Goal: Check status: Check status

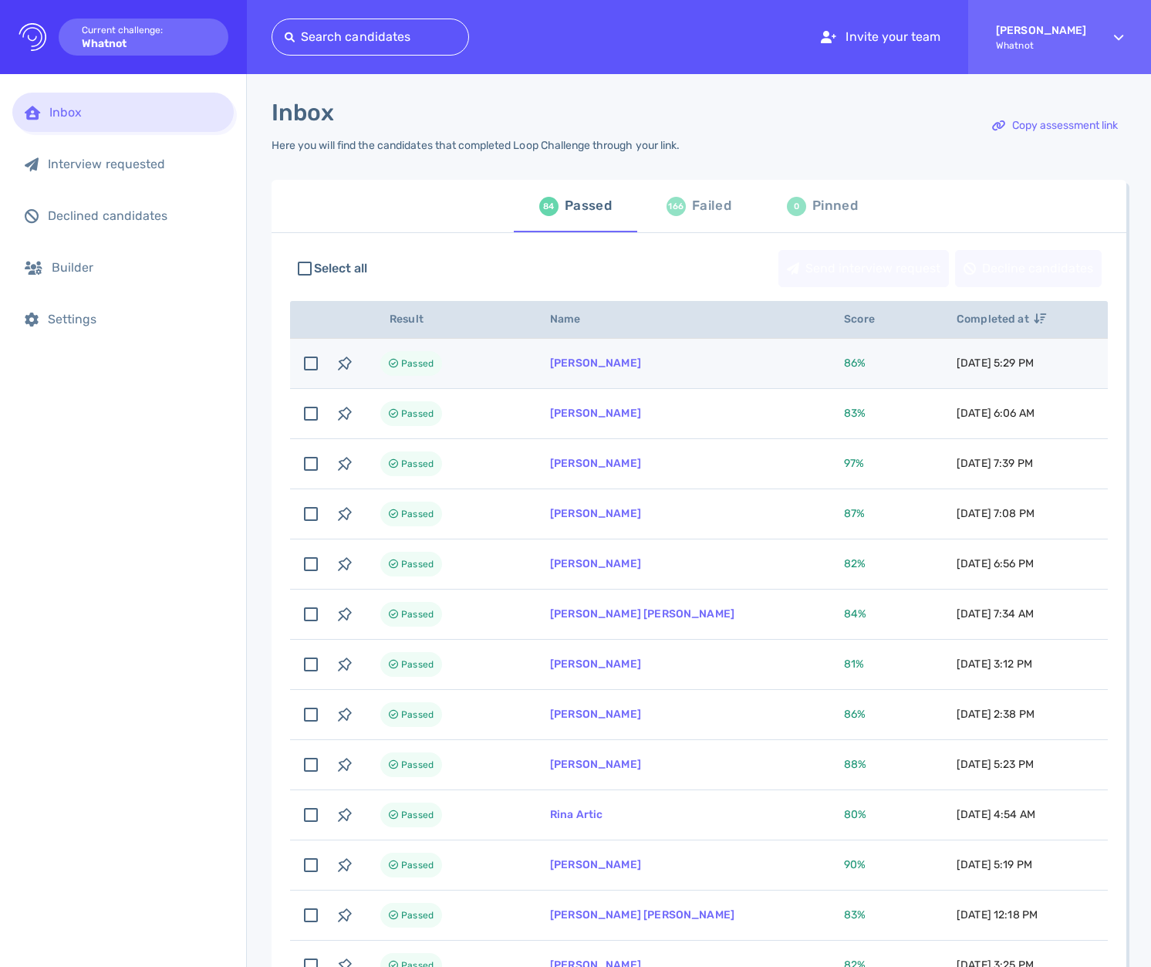
click at [708, 373] on td "Tyler Fogarty" at bounding box center [679, 364] width 294 height 50
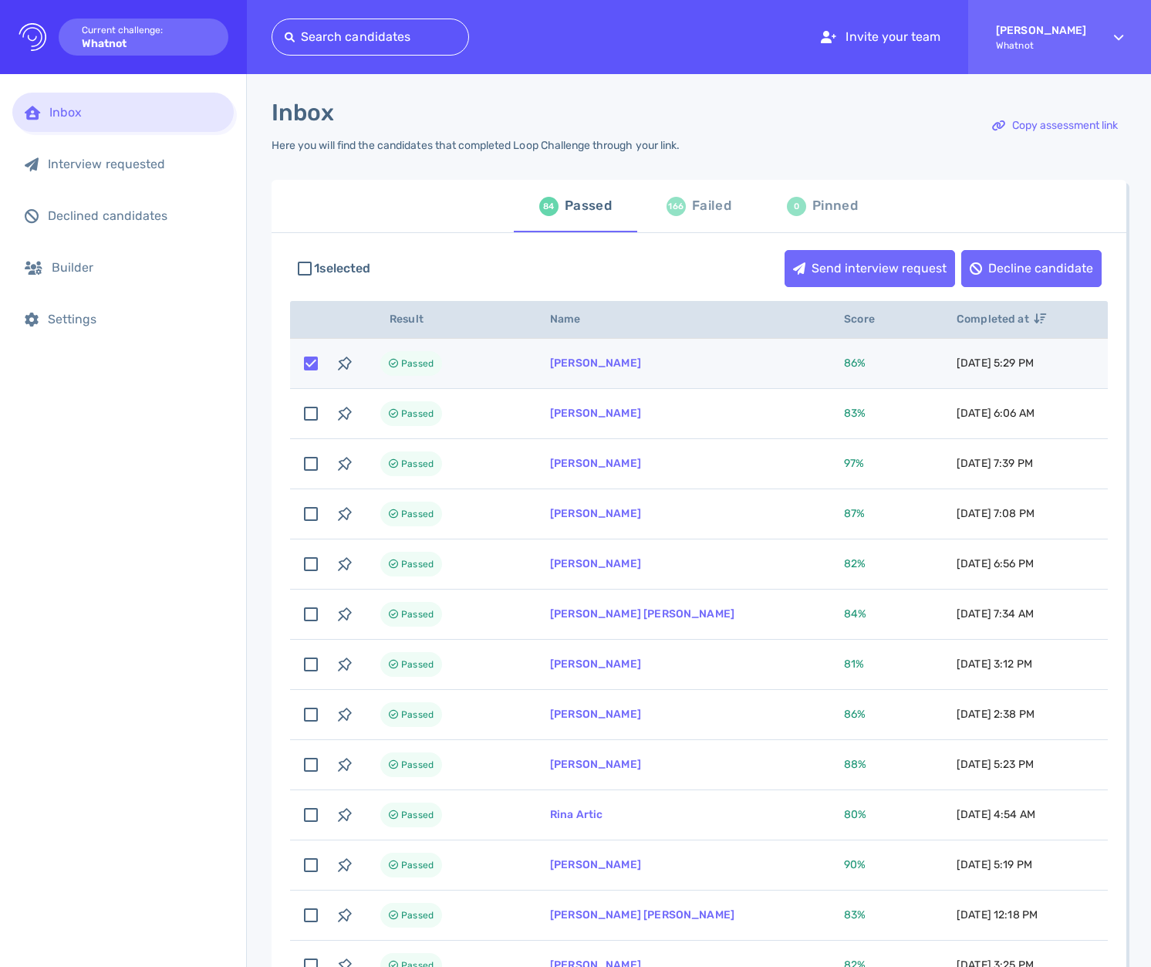
click at [708, 373] on td "Tyler Fogarty" at bounding box center [679, 364] width 294 height 50
checkbox input "false"
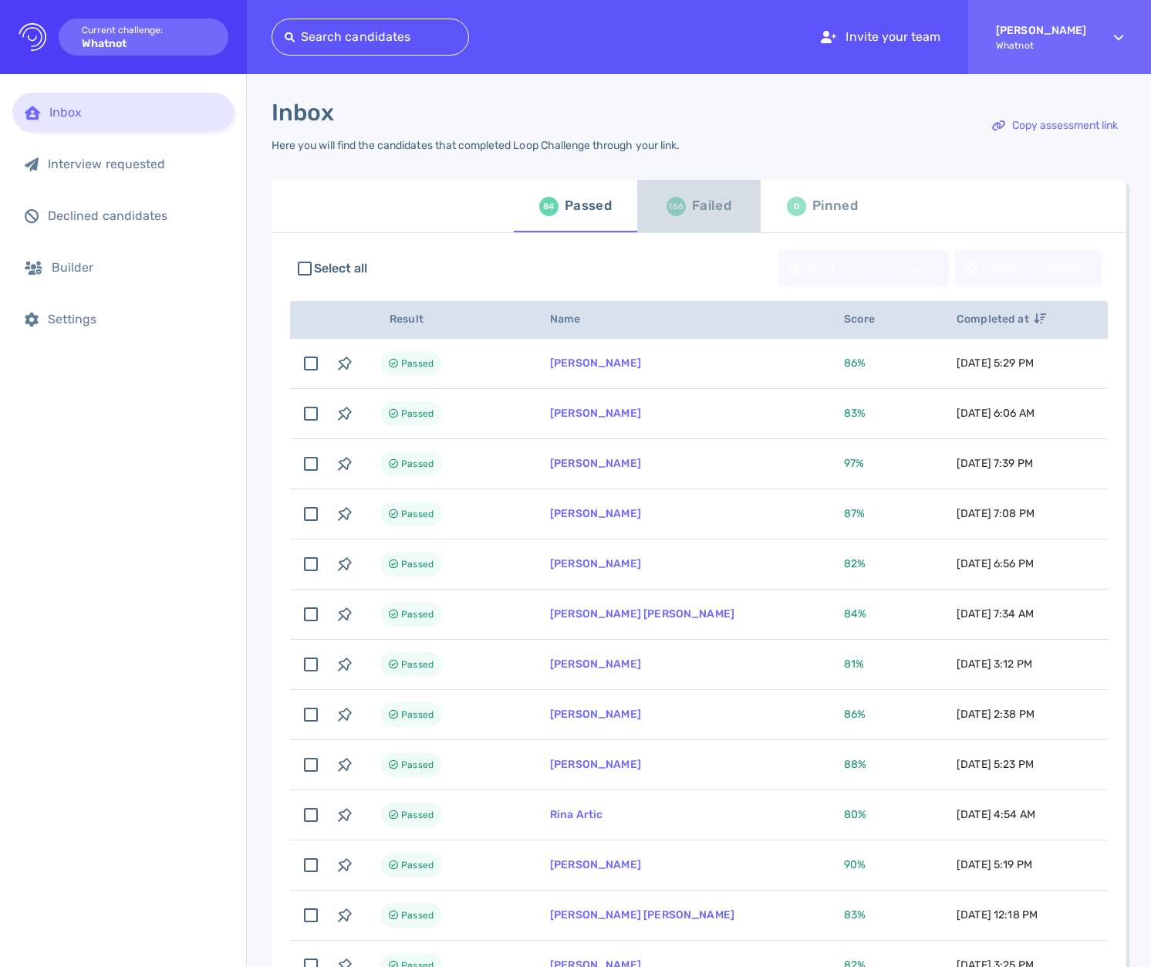
click at [674, 215] on div "166" at bounding box center [676, 206] width 19 height 19
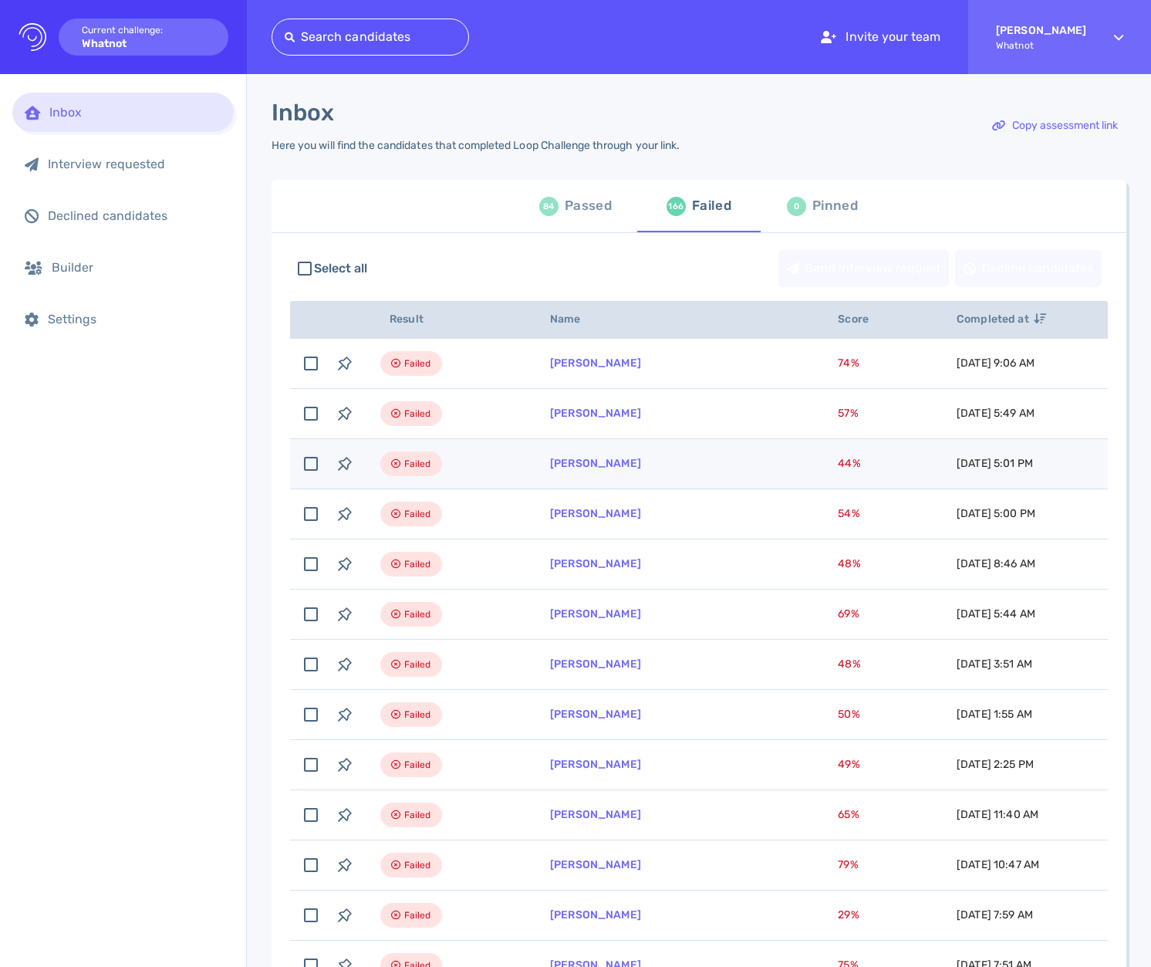
click at [708, 471] on td "[PERSON_NAME]" at bounding box center [676, 464] width 288 height 50
checkbox input "true"
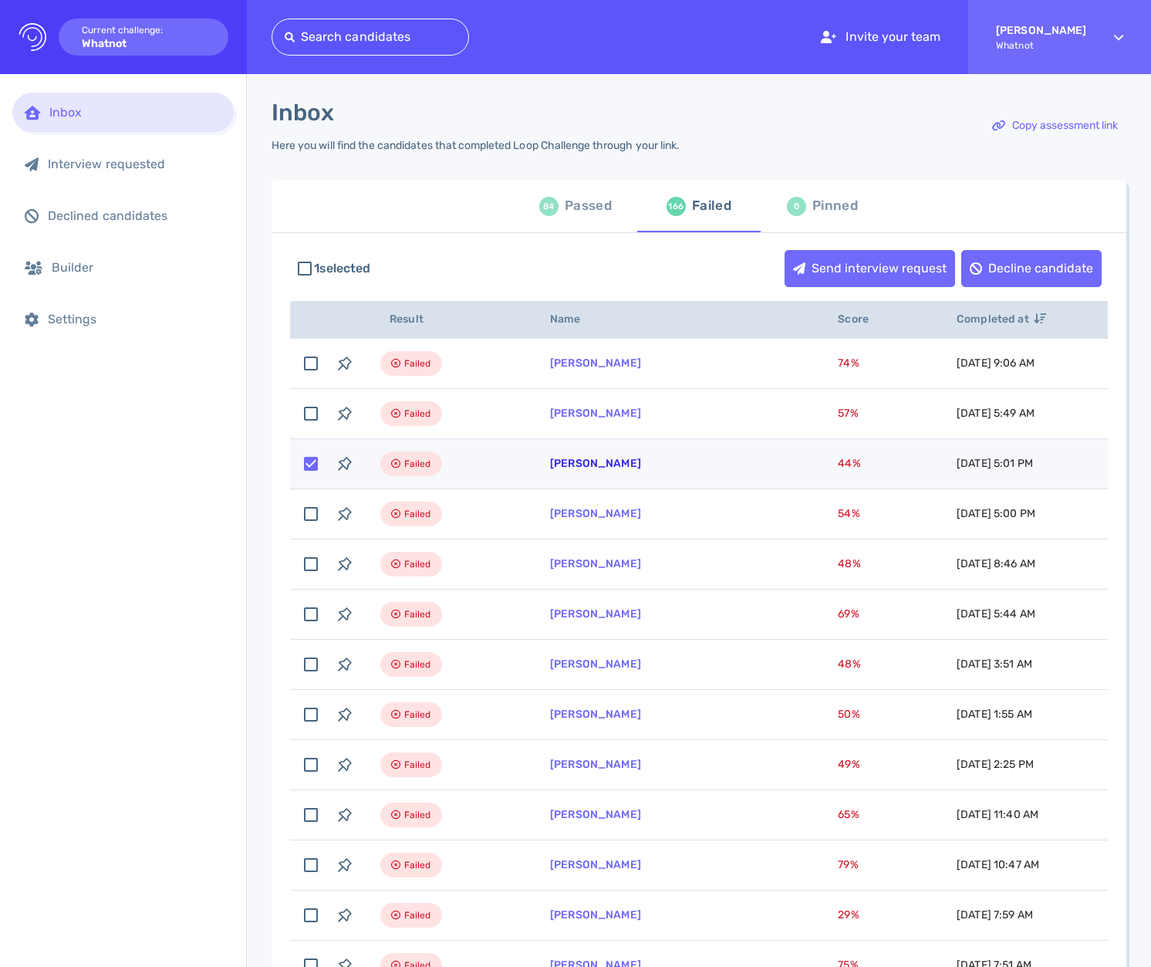
click at [578, 469] on link "[PERSON_NAME]" at bounding box center [595, 463] width 91 height 13
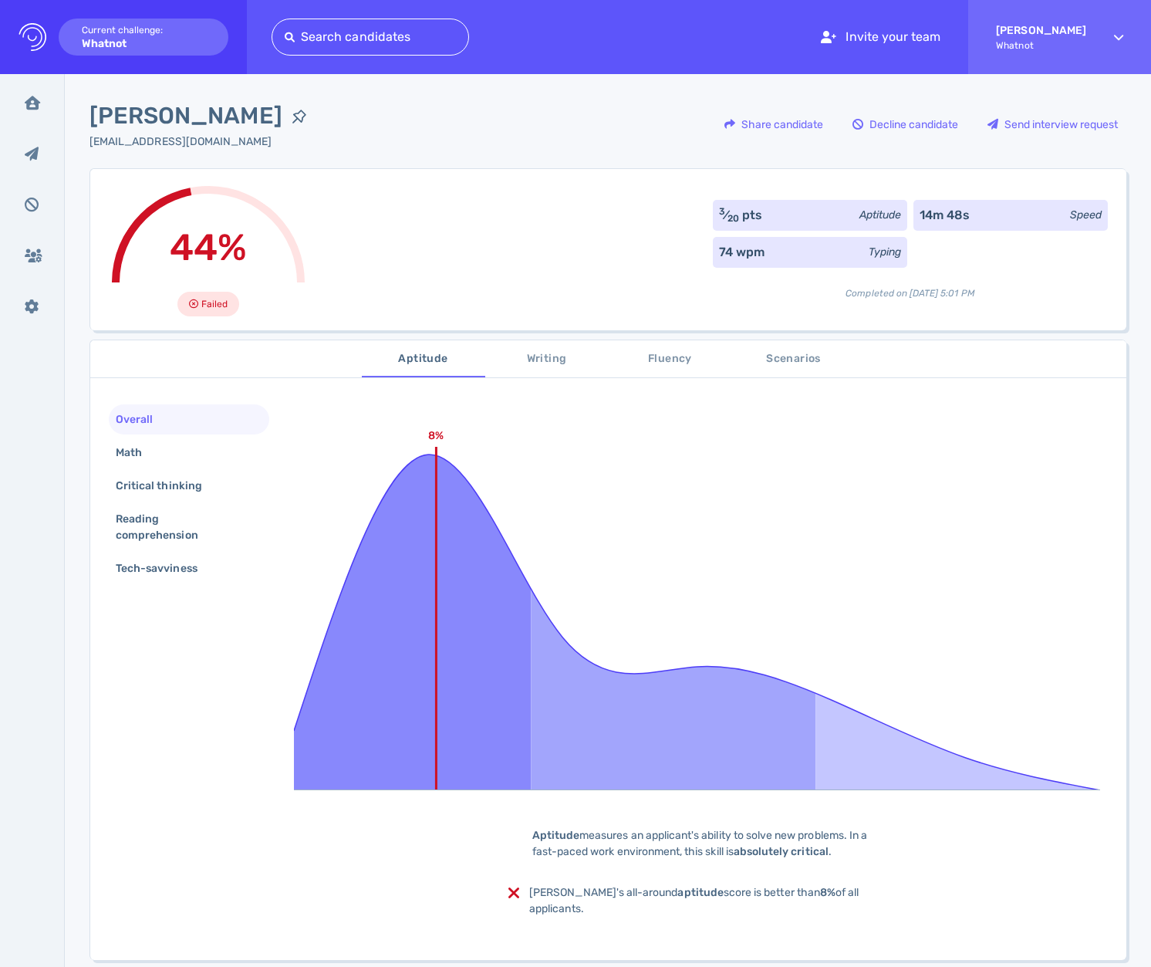
click at [823, 366] on span "Scenarios" at bounding box center [794, 359] width 105 height 19
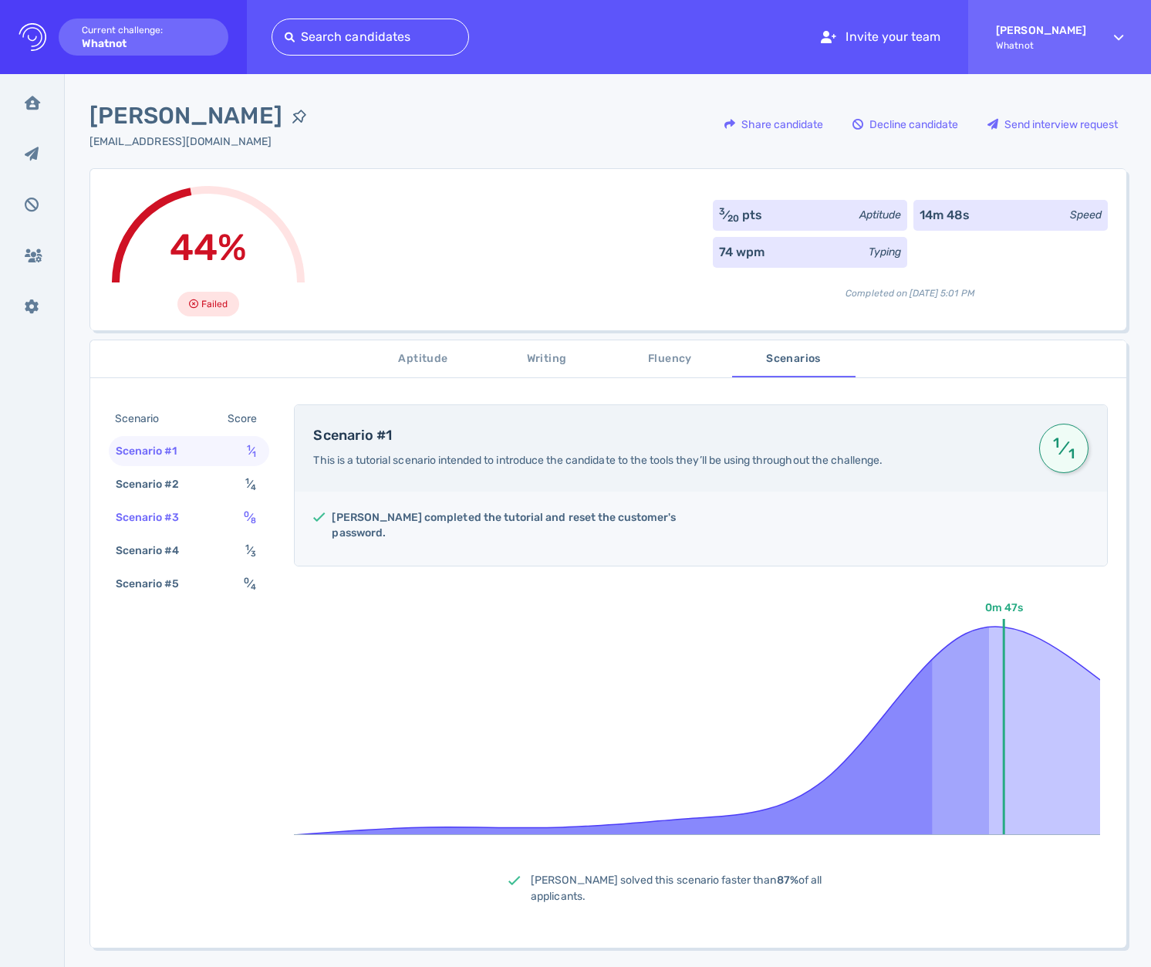
click at [172, 524] on div "Scenario #3" at bounding box center [156, 517] width 86 height 22
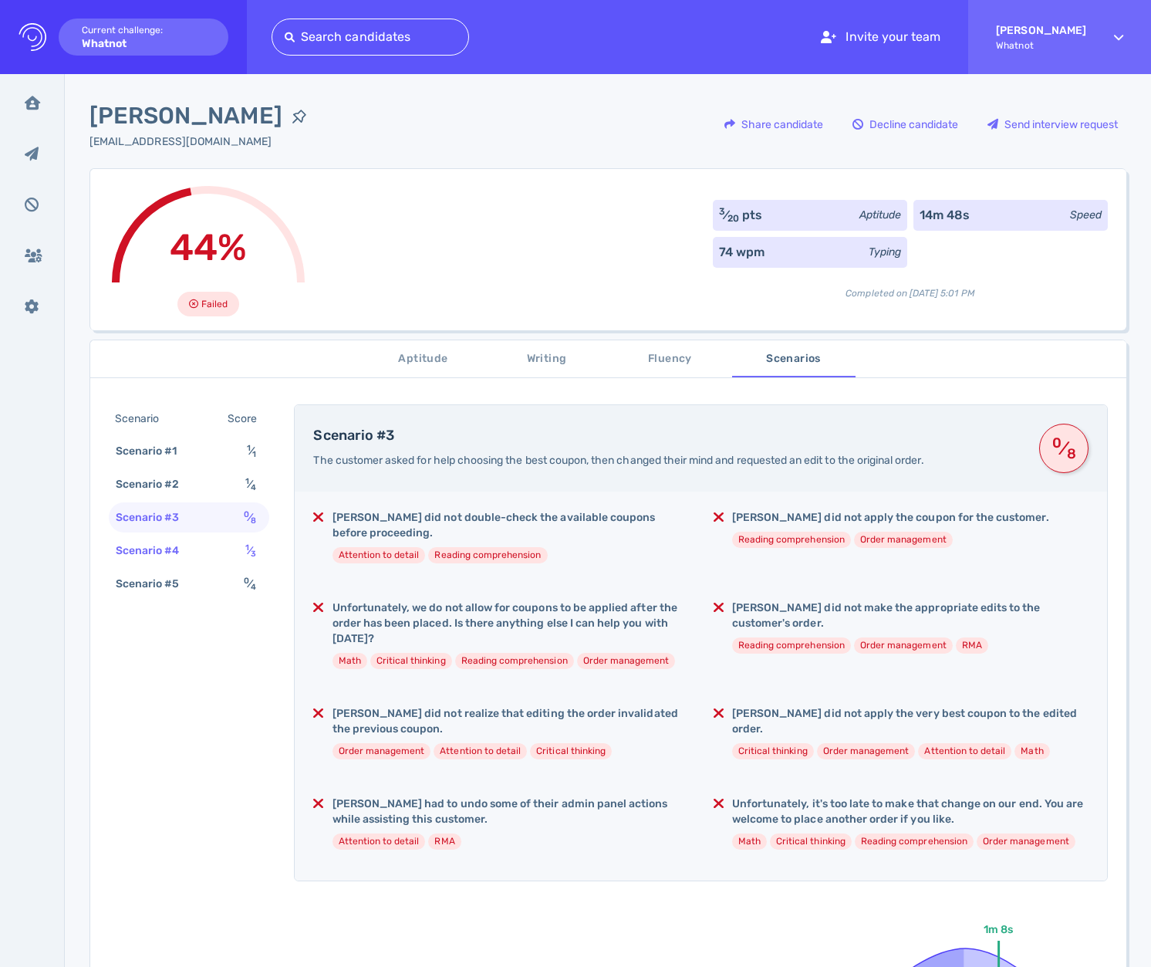
click at [177, 542] on div "Scenario #4" at bounding box center [156, 550] width 86 height 22
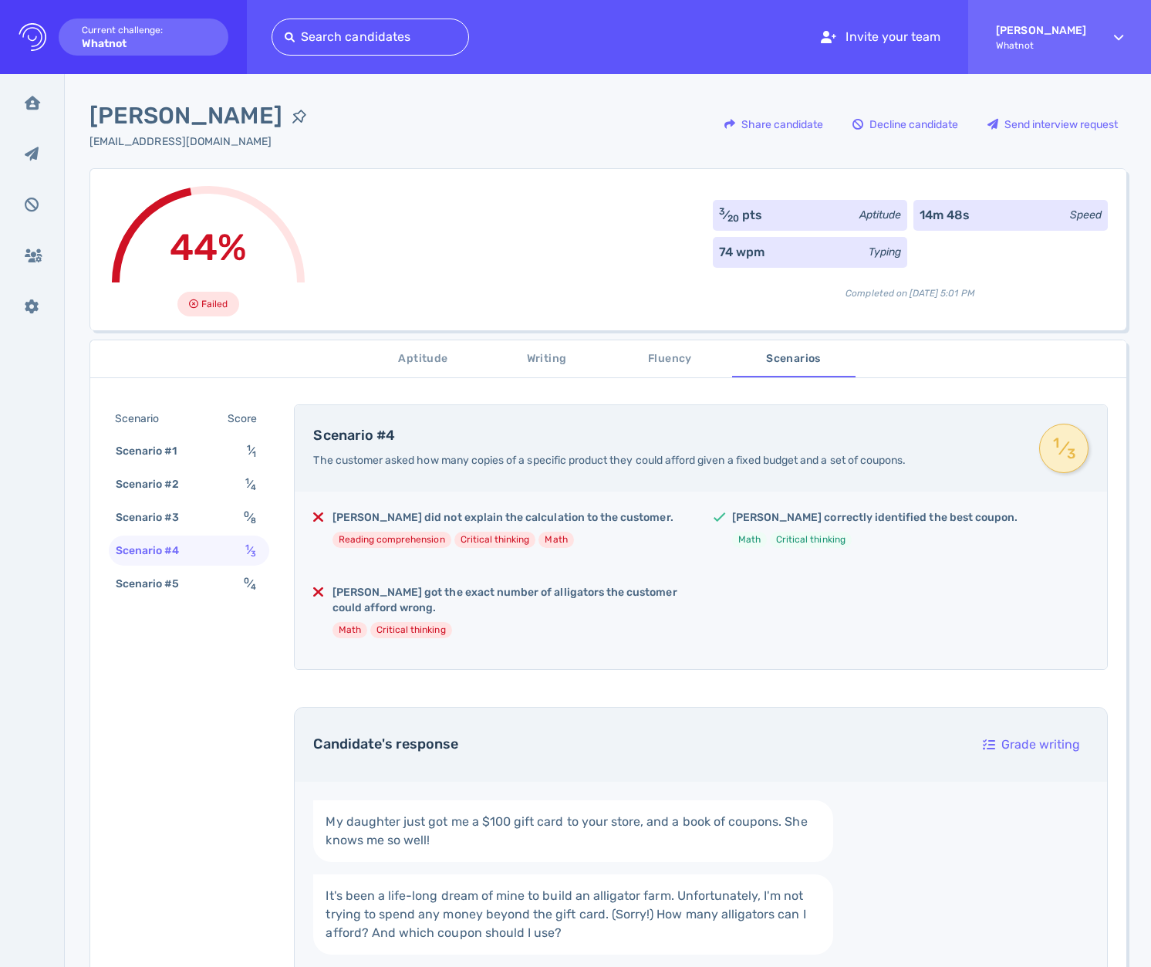
click at [153, 583] on div "Scenario #5" at bounding box center [156, 584] width 86 height 22
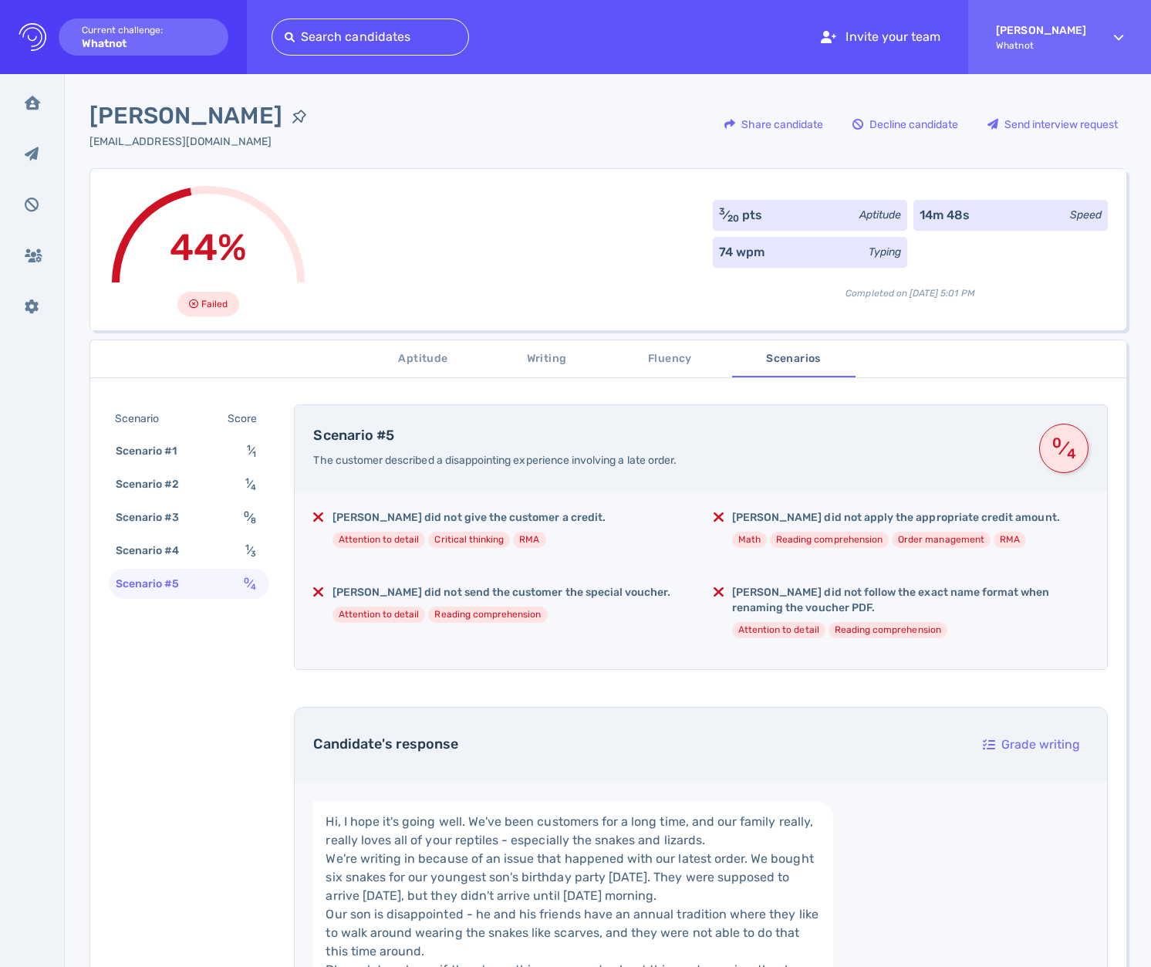
click at [422, 362] on span "Aptitude" at bounding box center [423, 359] width 105 height 19
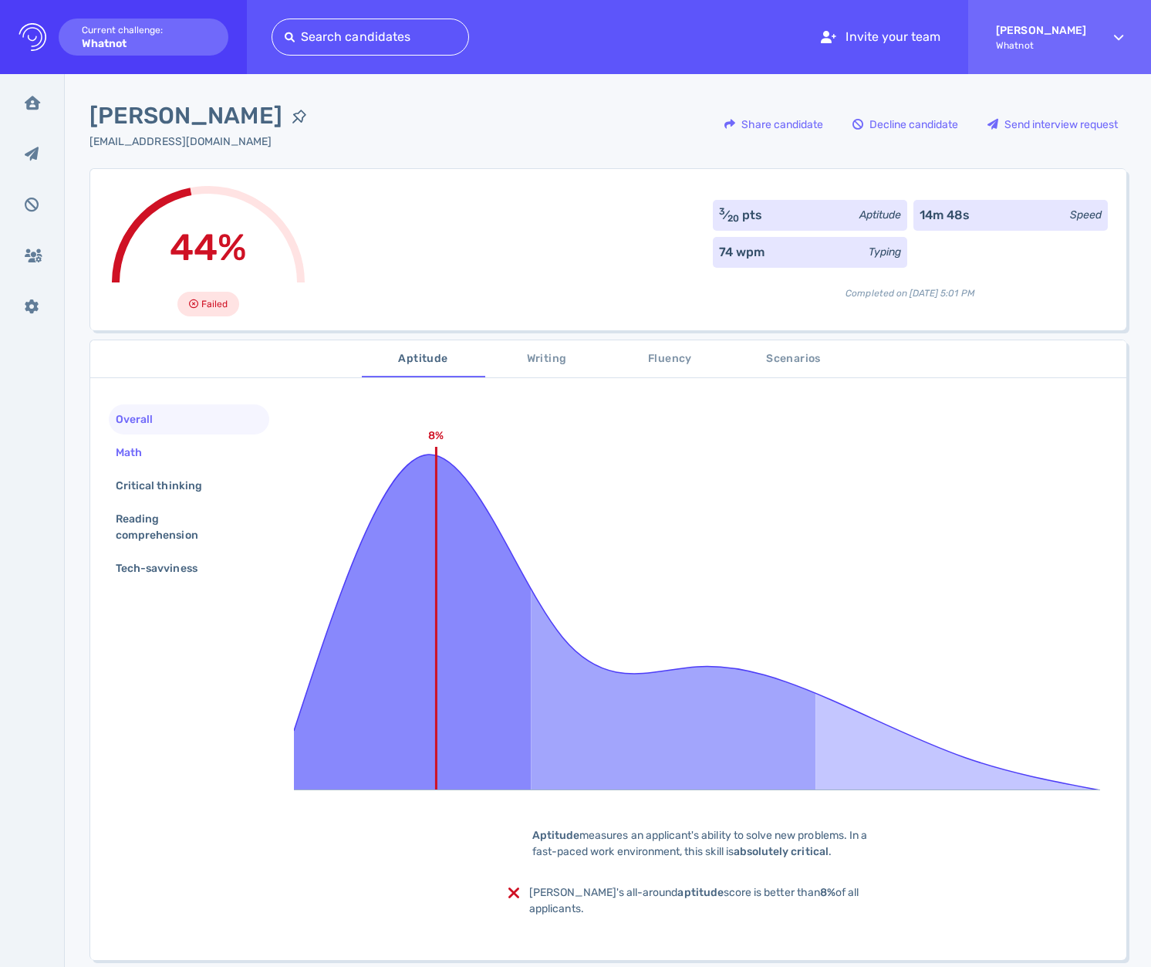
click at [136, 446] on div "Math" at bounding box center [137, 452] width 48 height 22
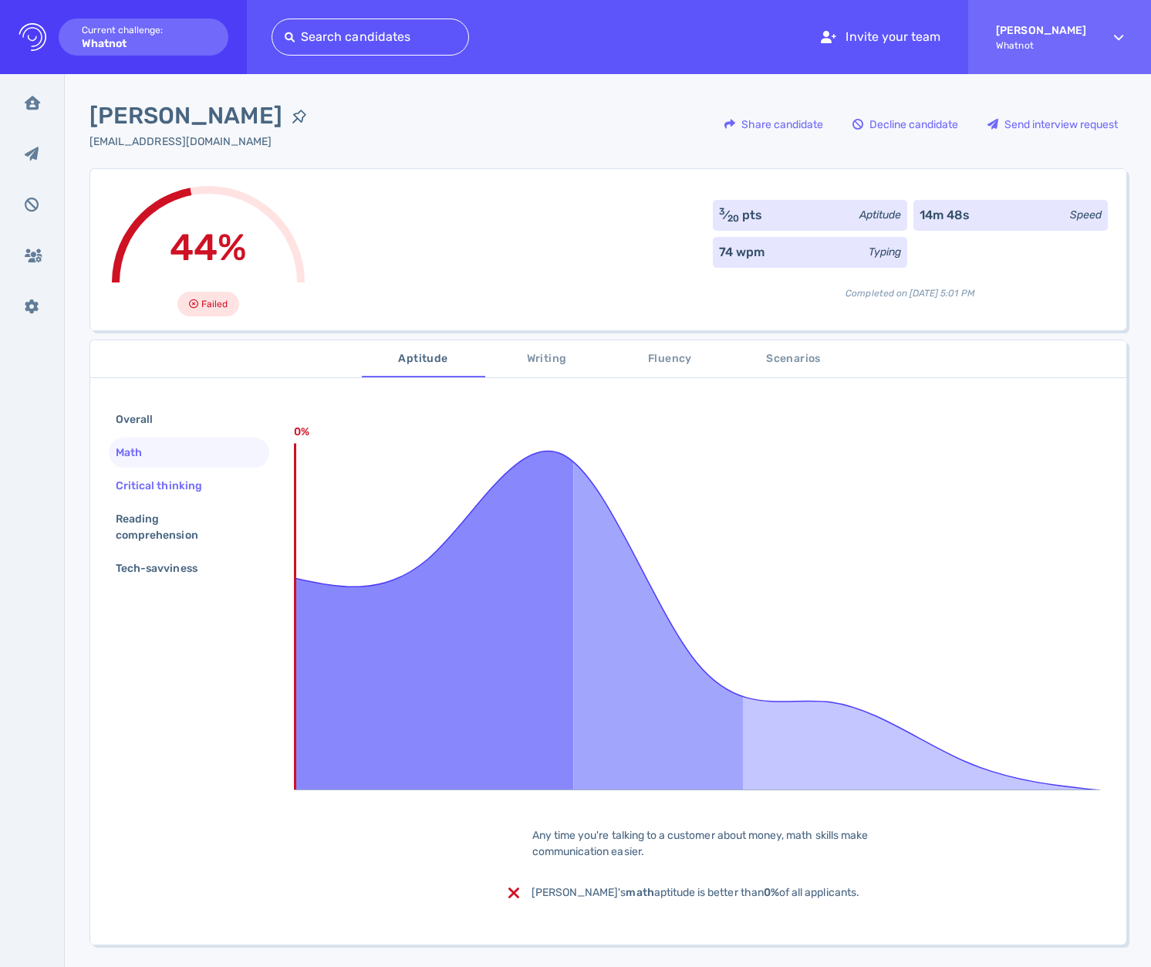
click at [148, 477] on div "Critical thinking" at bounding box center [167, 486] width 108 height 22
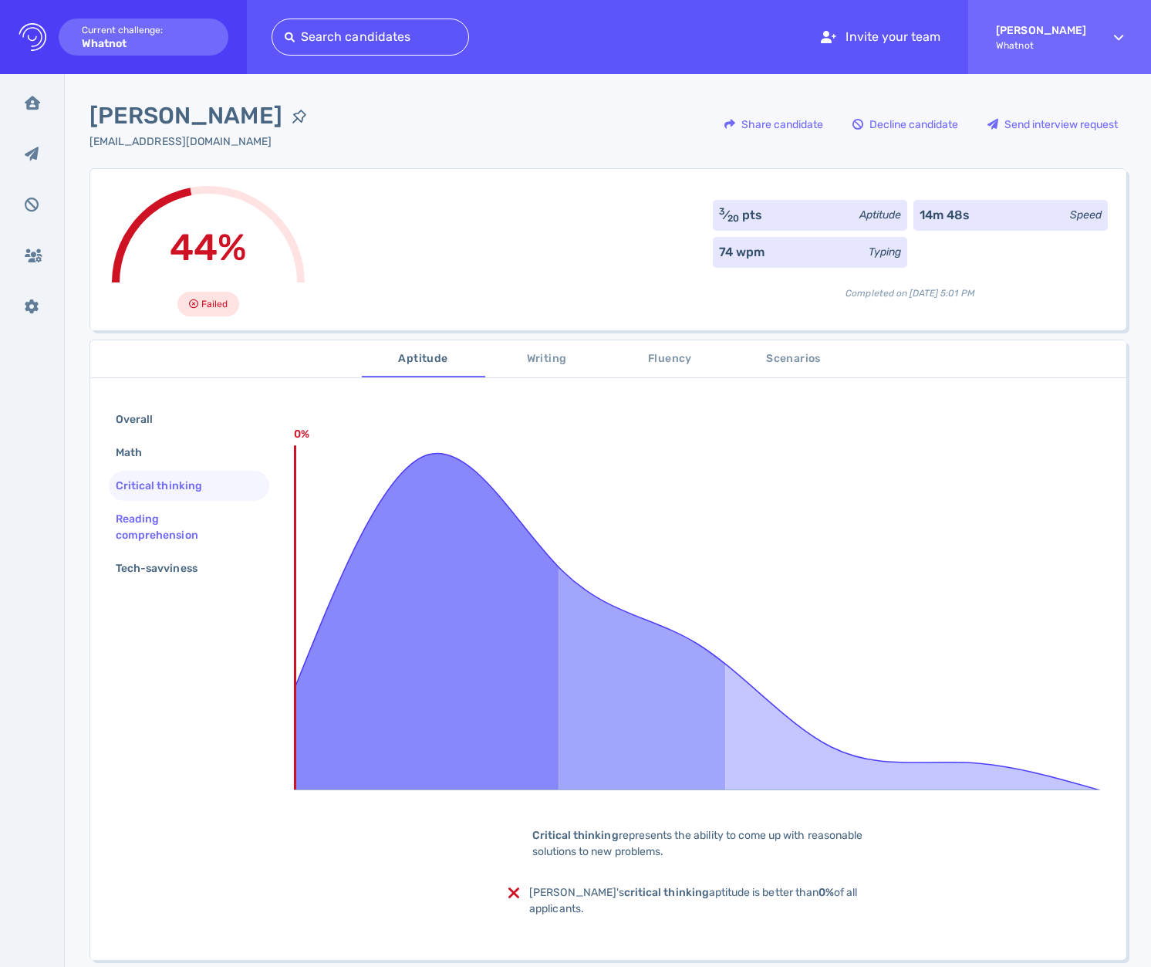
click at [141, 513] on div "Reading comprehension" at bounding box center [183, 527] width 140 height 39
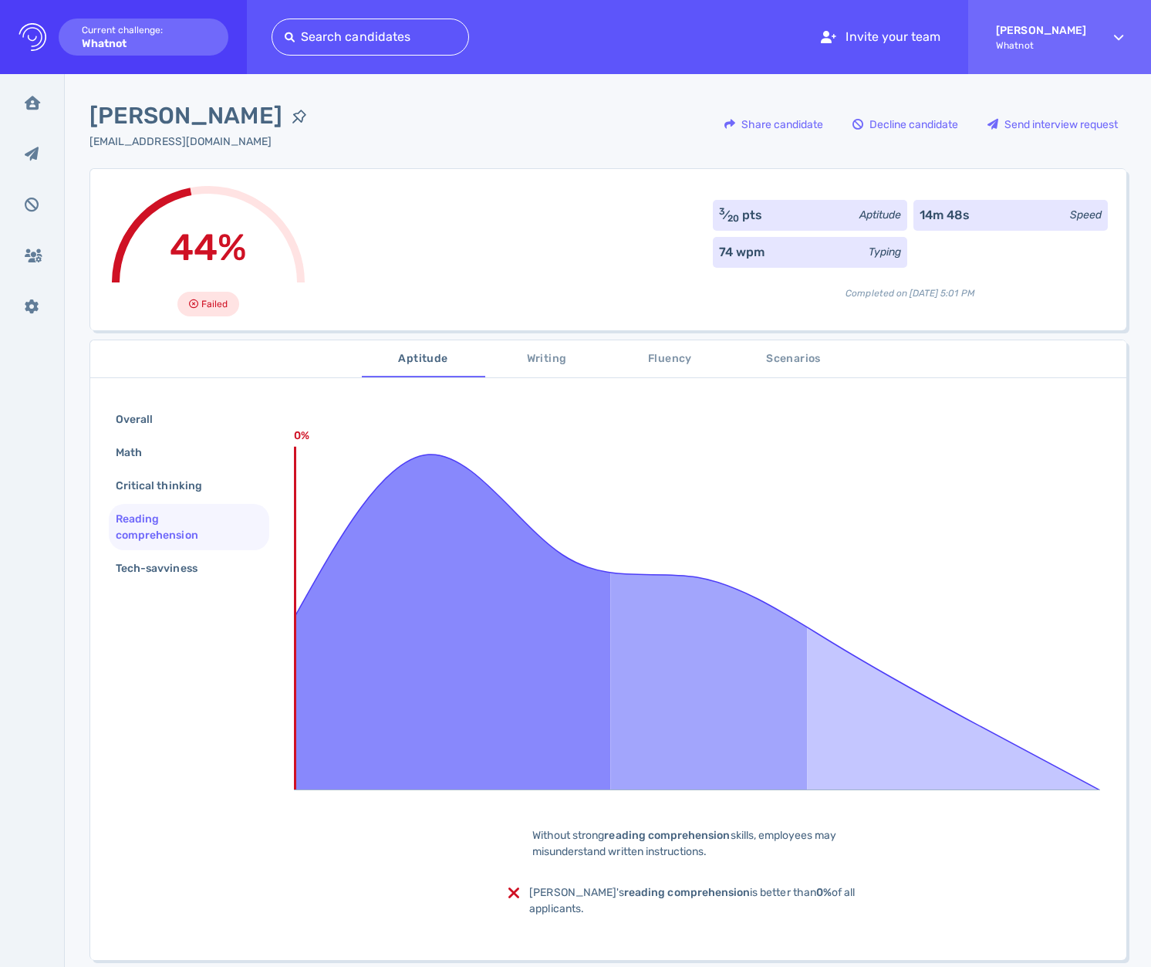
click at [789, 370] on button "Scenarios" at bounding box center [793, 358] width 123 height 37
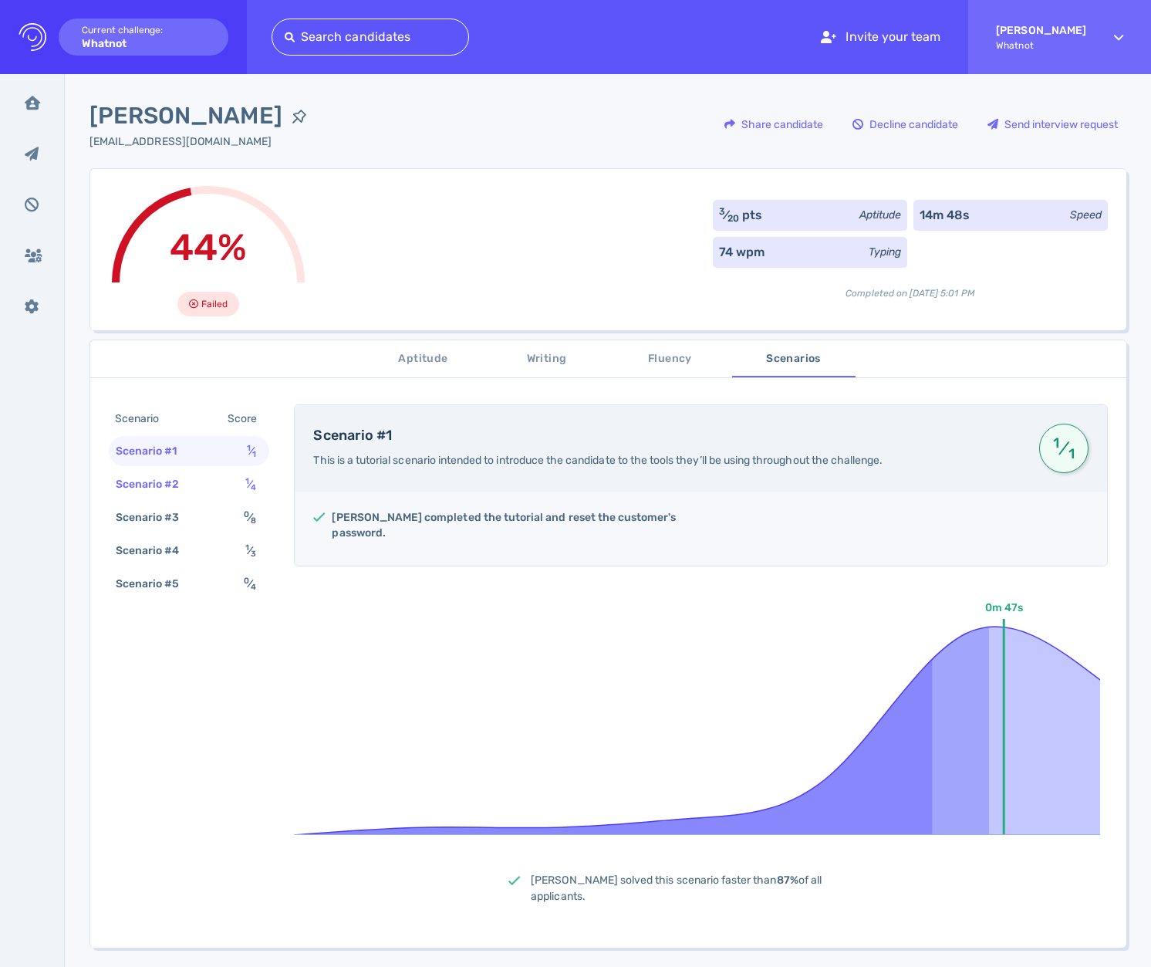
click at [228, 488] on div "Scenario #2 1 ⁄ 4" at bounding box center [189, 484] width 161 height 30
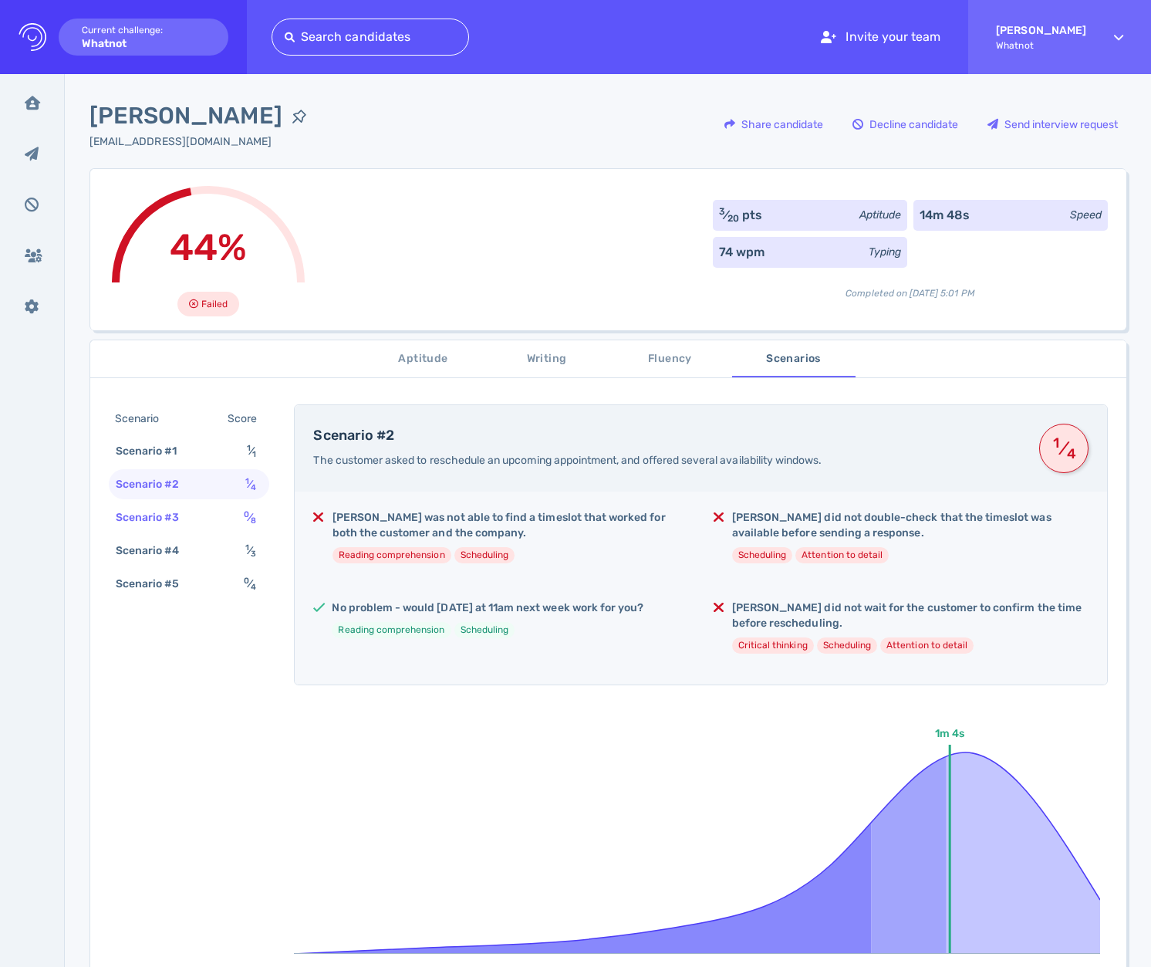
click at [220, 517] on div "Scenario #3 0 ⁄ 8" at bounding box center [189, 517] width 161 height 30
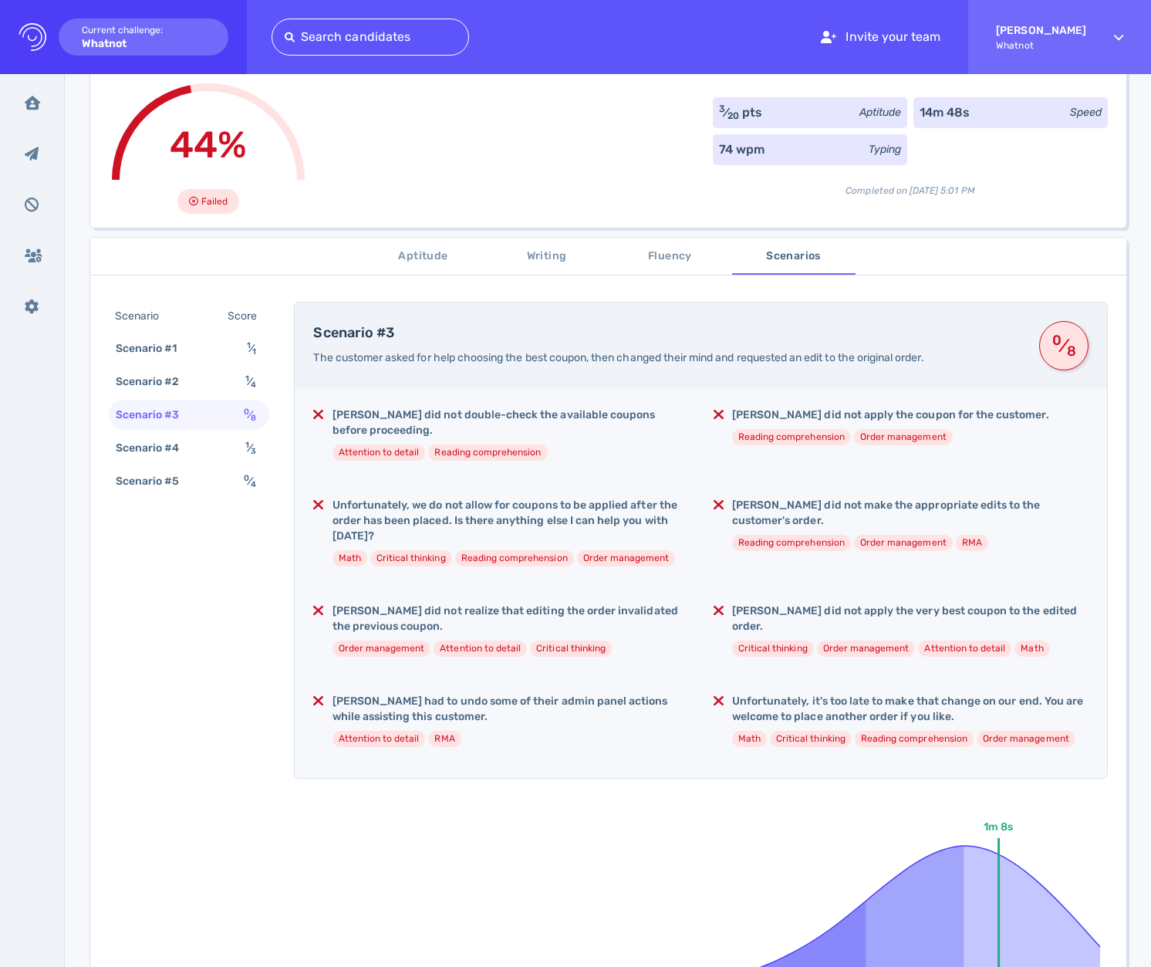
scroll to position [103, 0]
click at [201, 454] on div "Scenario #4 1 ⁄ 3" at bounding box center [189, 447] width 161 height 30
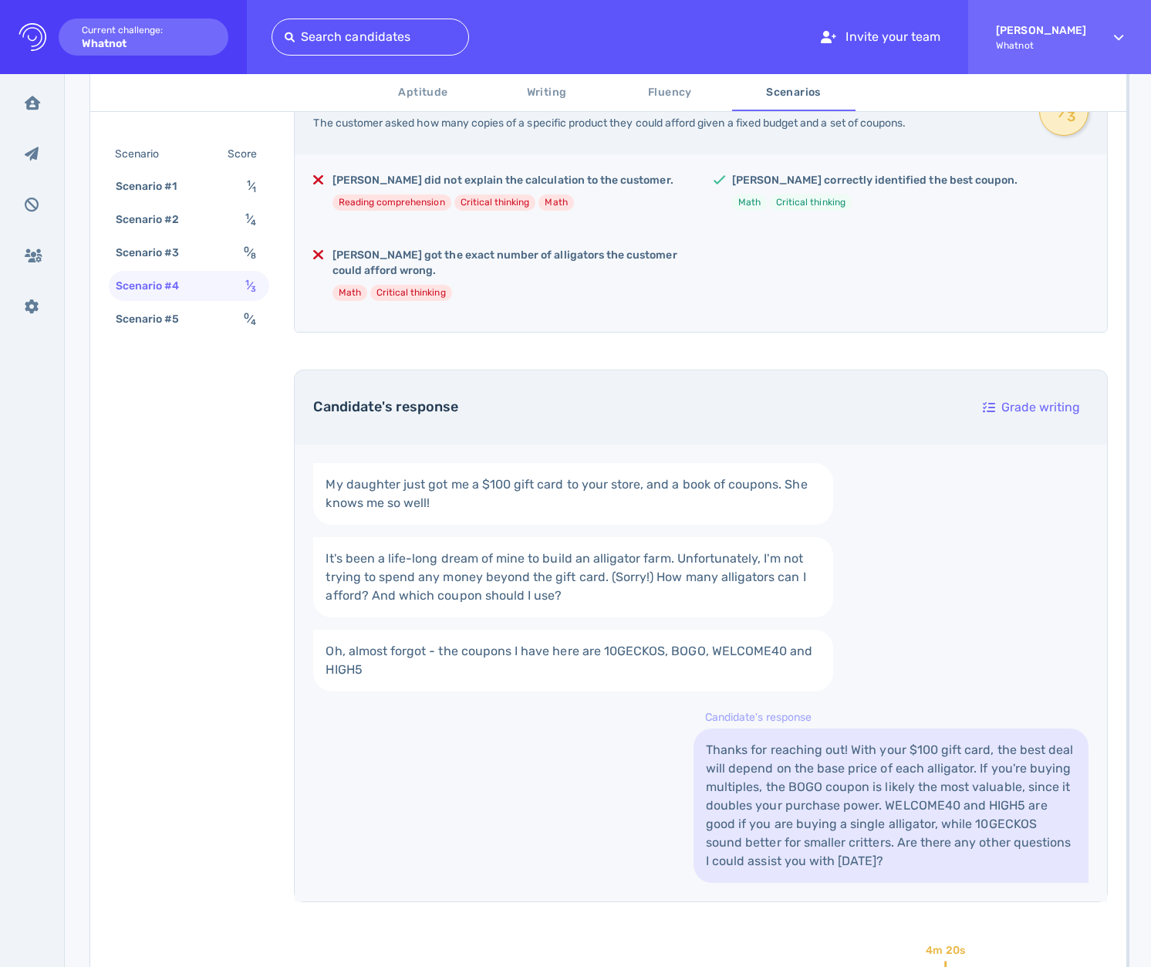
scroll to position [373, 0]
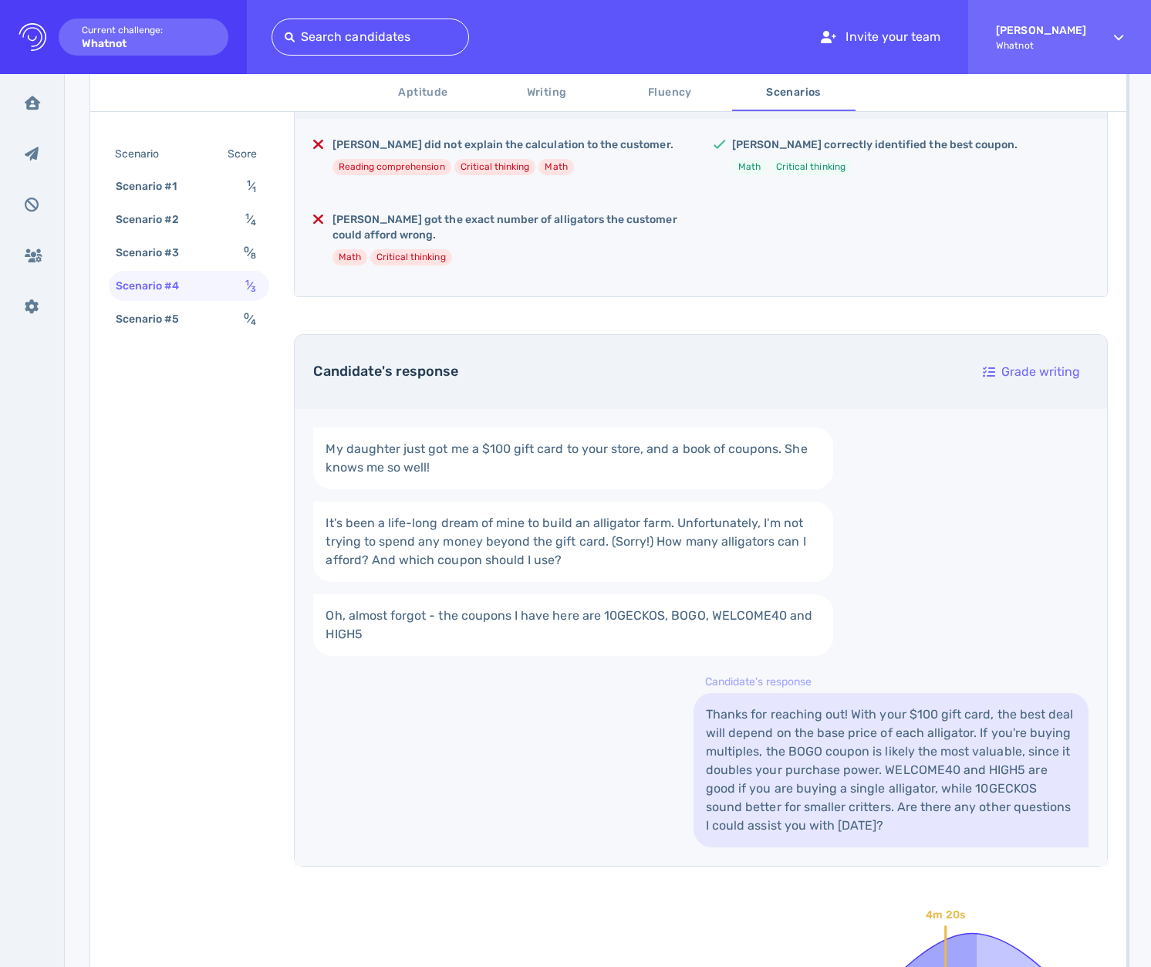
click at [915, 741] on link "Thanks for reaching out! With your $100 gift card, the best deal will depend on…" at bounding box center [891, 770] width 395 height 154
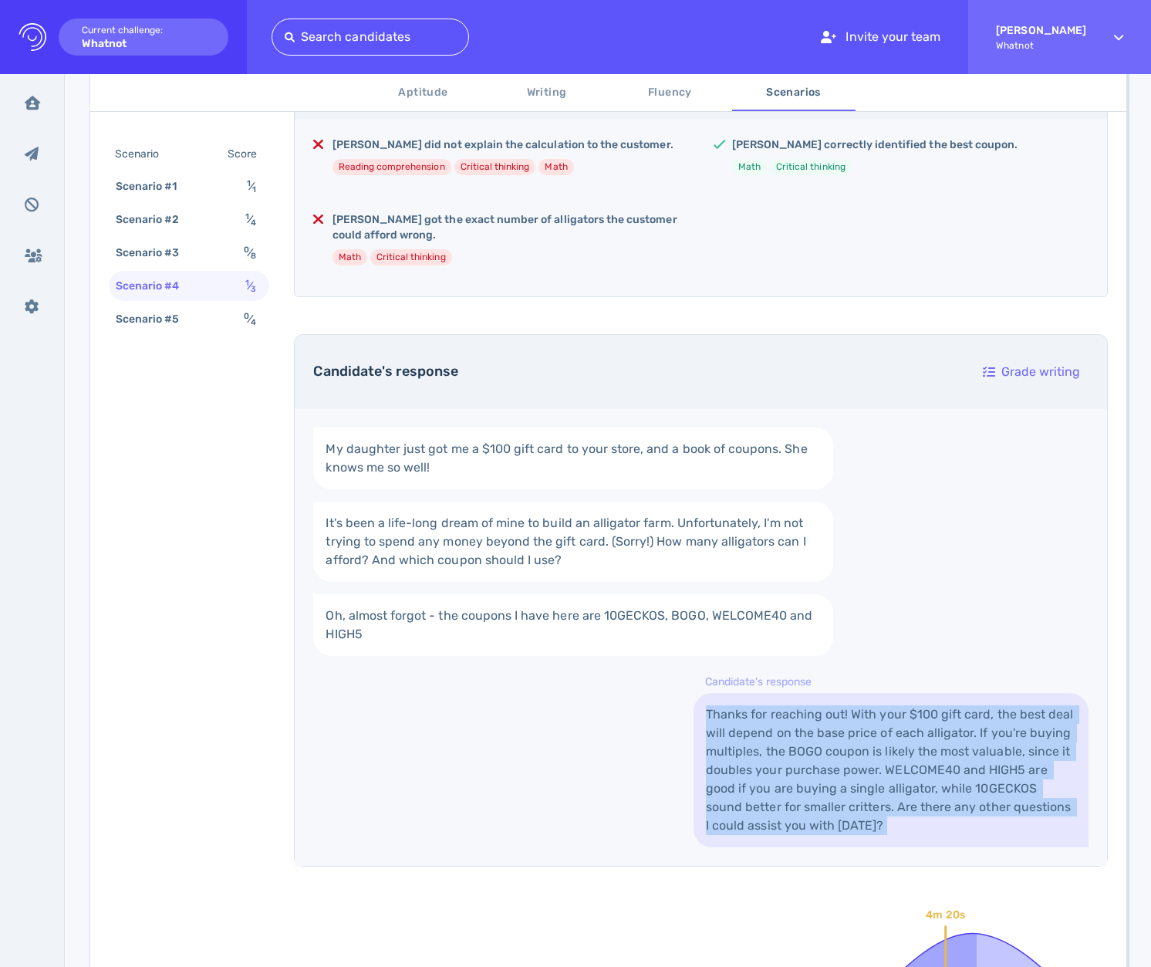
click at [915, 741] on link "Thanks for reaching out! With your $100 gift card, the best deal will depend on…" at bounding box center [891, 770] width 395 height 154
click at [774, 745] on link "Thanks for reaching out! With your $100 gift card, the best deal will depend on…" at bounding box center [891, 770] width 395 height 154
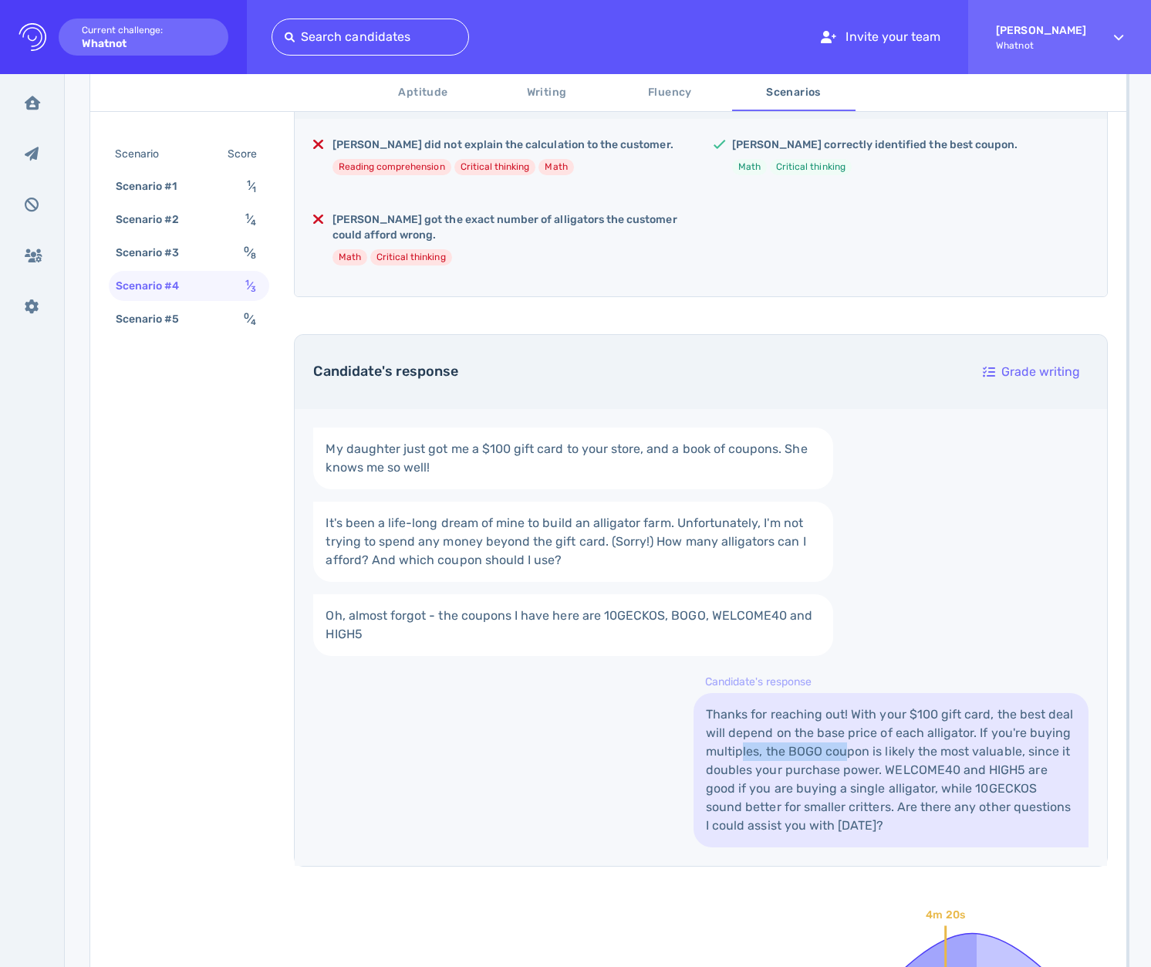
drag, startPoint x: 801, startPoint y: 745, endPoint x: 853, endPoint y: 745, distance: 51.7
click at [853, 745] on link "Thanks for reaching out! With your $100 gift card, the best deal will depend on…" at bounding box center [891, 770] width 395 height 154
drag, startPoint x: 769, startPoint y: 755, endPoint x: 885, endPoint y: 749, distance: 116.7
click at [885, 749] on link "Thanks for reaching out! With your $100 gift card, the best deal will depend on…" at bounding box center [891, 770] width 395 height 154
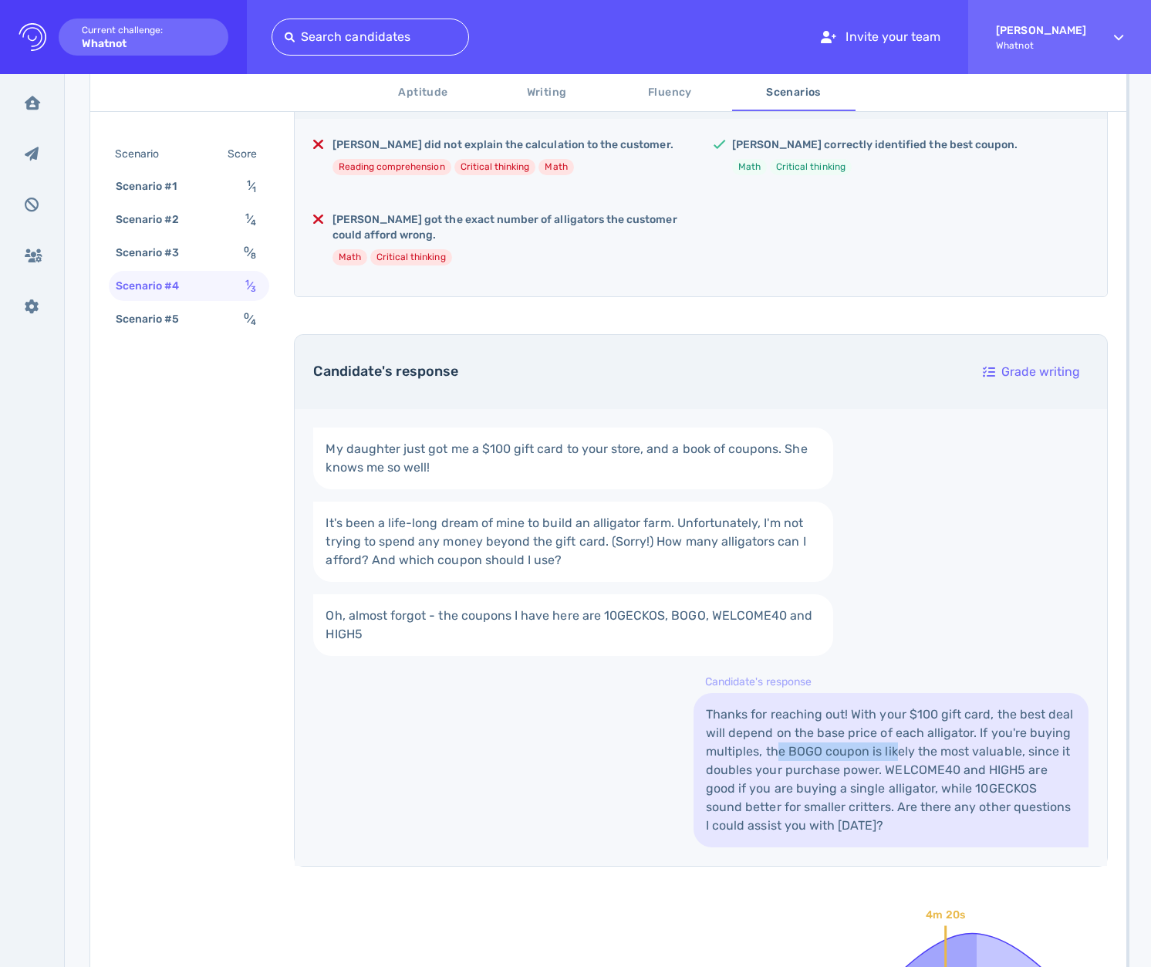
click at [885, 749] on link "Thanks for reaching out! With your $100 gift card, the best deal will depend on…" at bounding box center [891, 770] width 395 height 154
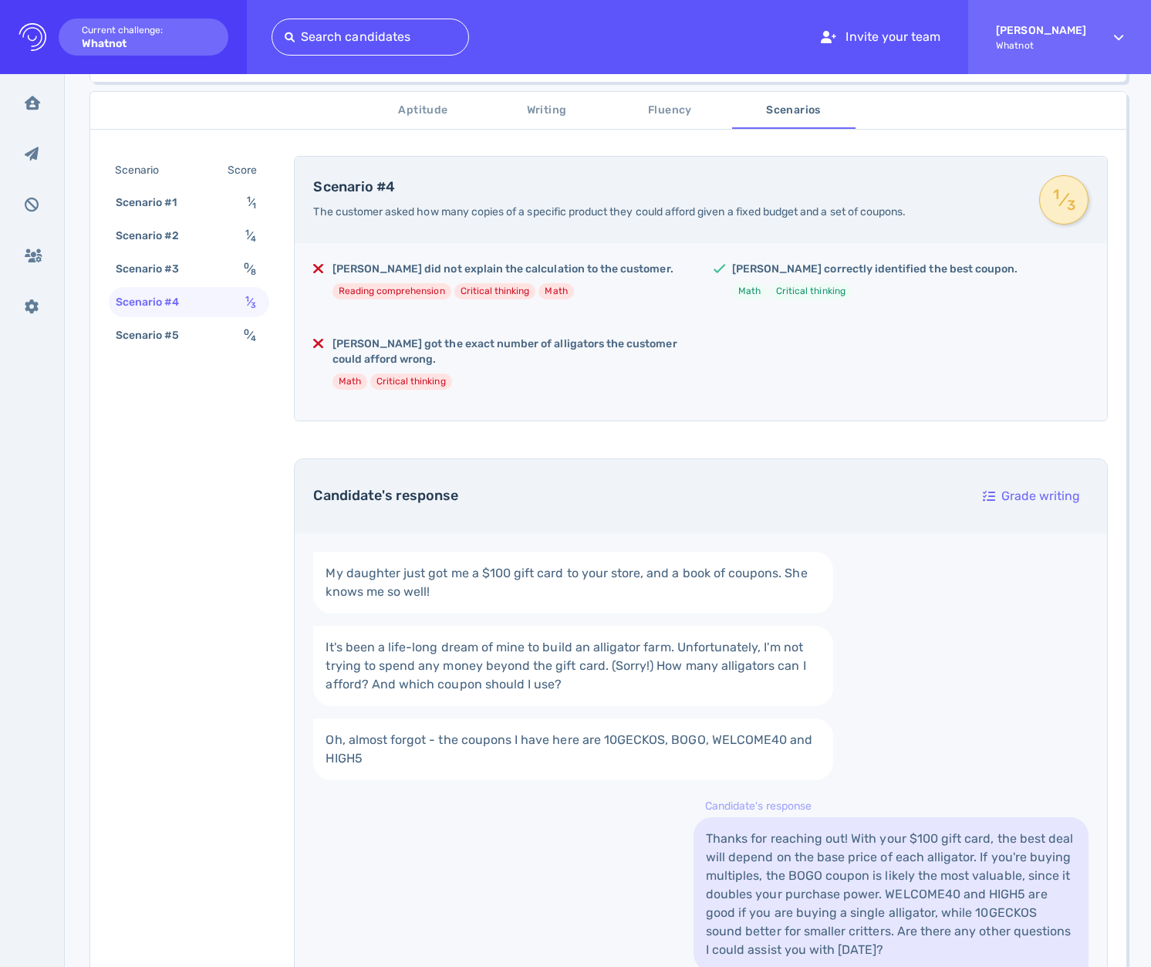
scroll to position [248, 0]
click at [201, 330] on div "Scenario #5 0 ⁄ 4" at bounding box center [189, 336] width 161 height 30
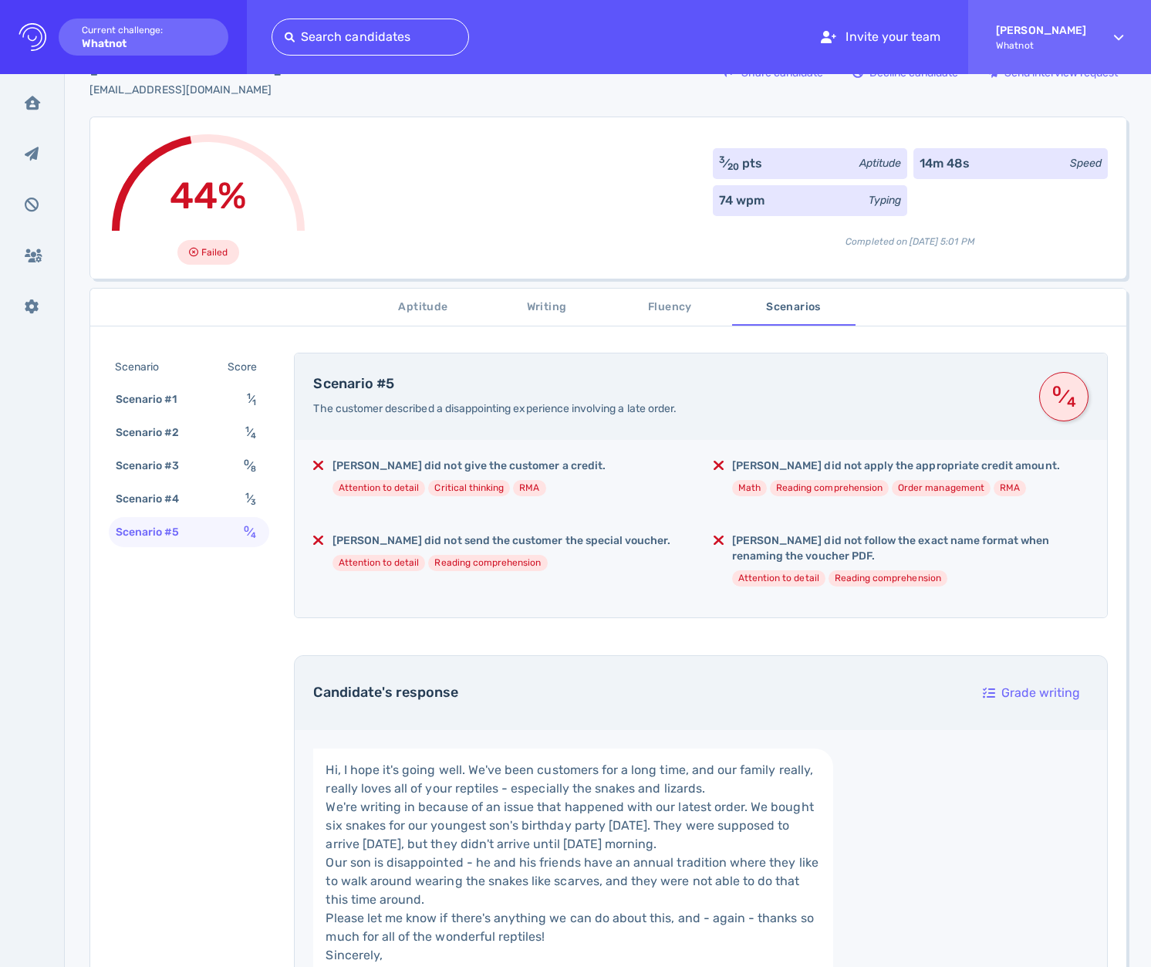
scroll to position [39, 0]
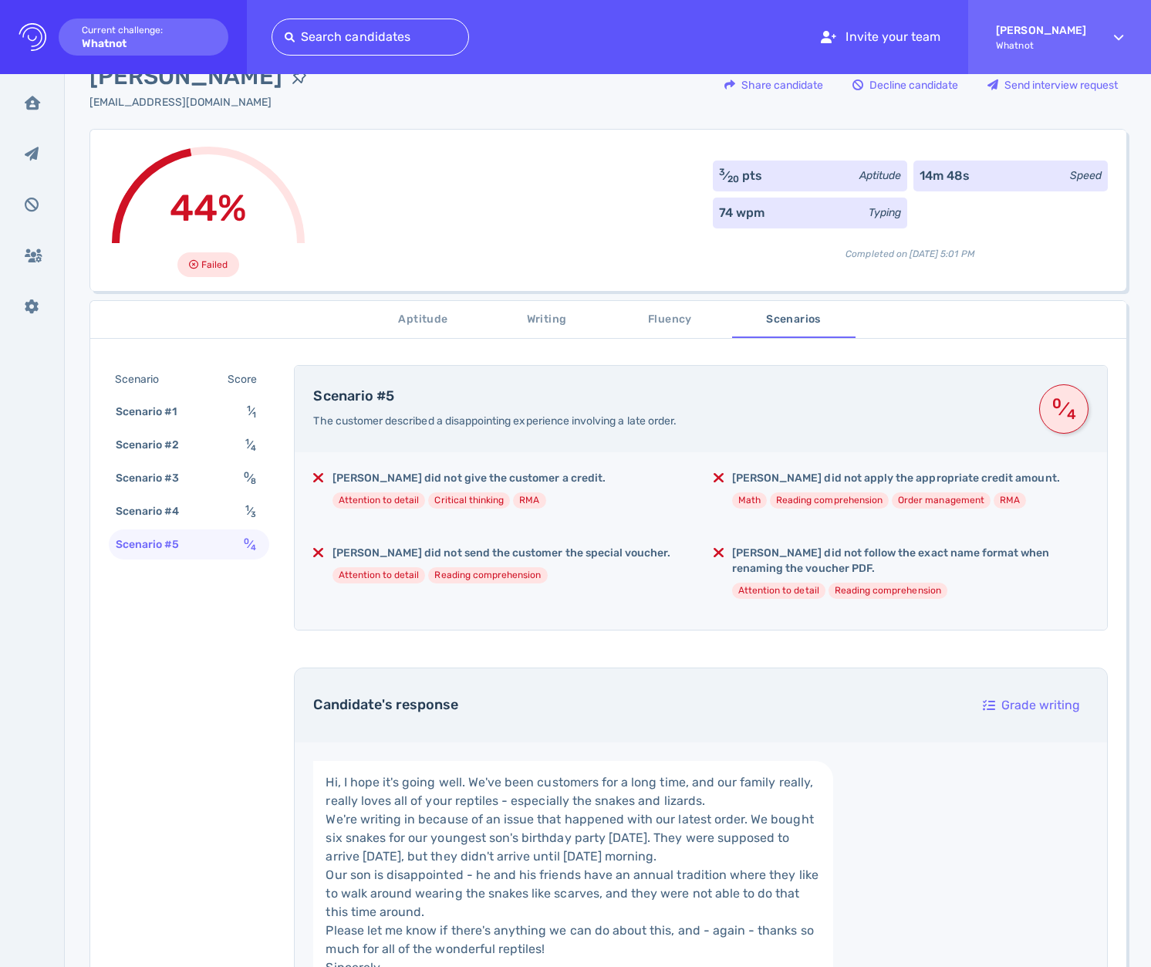
click at [696, 617] on div "[PERSON_NAME] did not give the customer a credit. Attention to detail Critical …" at bounding box center [701, 540] width 813 height 177
click at [612, 610] on div "[PERSON_NAME] did not give the customer a credit. Attention to detail Critical …" at bounding box center [701, 540] width 813 height 177
click at [654, 593] on div "[PERSON_NAME] did not send the customer the special voucher. Attention to detai…" at bounding box center [500, 571] width 375 height 50
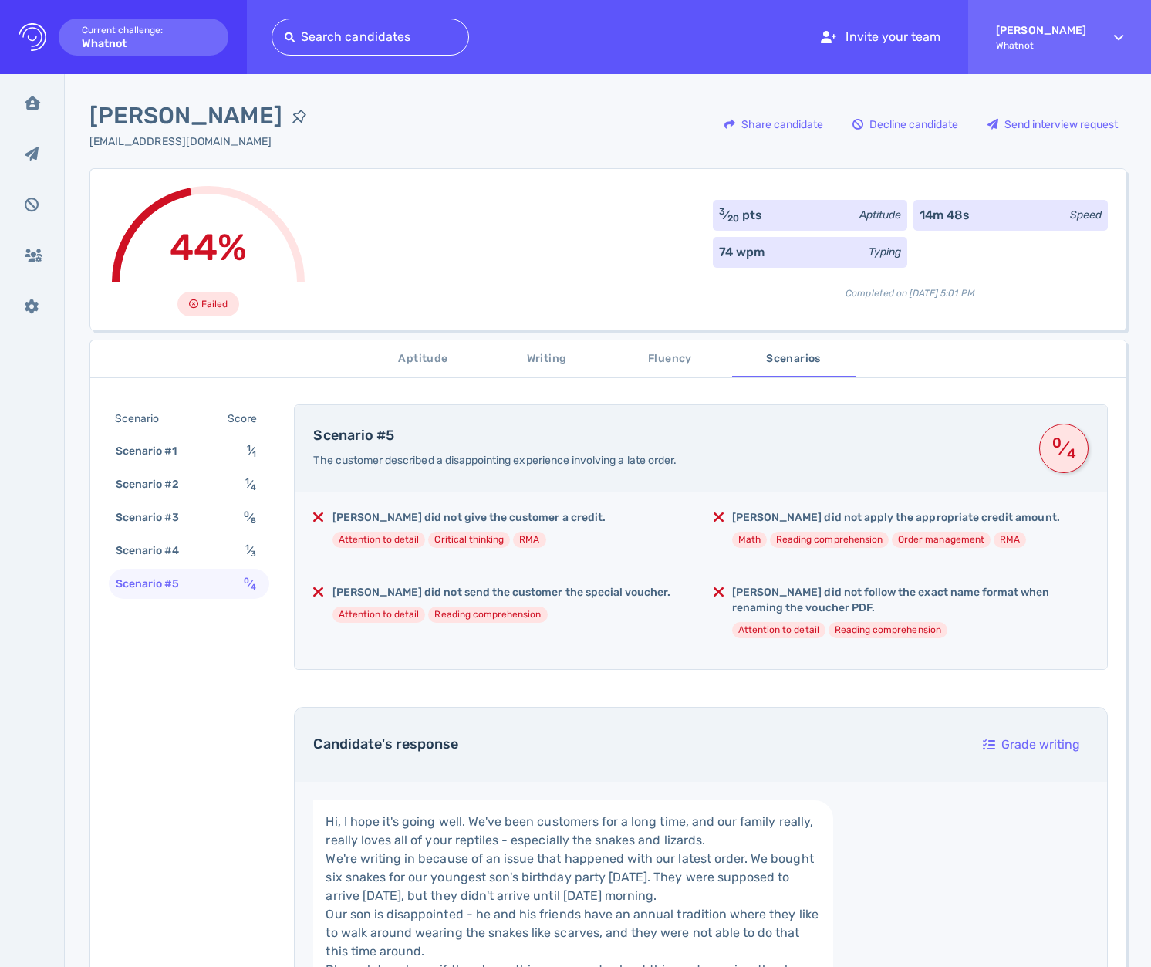
scroll to position [0, 0]
click at [189, 520] on div "Scenario #3" at bounding box center [156, 517] width 86 height 22
